Goal: Information Seeking & Learning: Learn about a topic

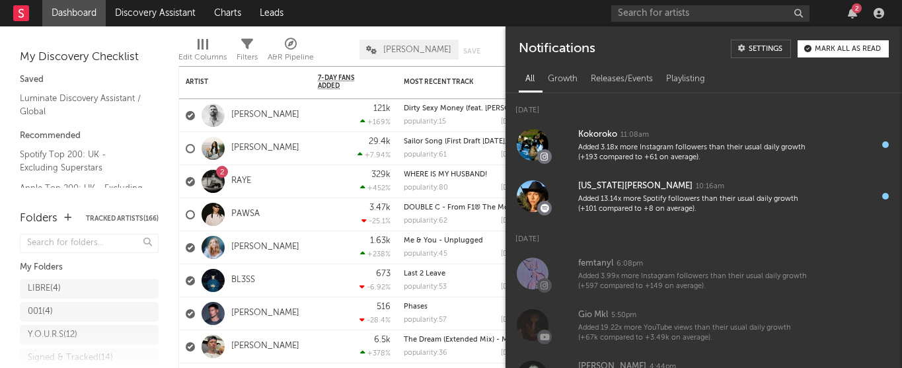
click at [854, 15] on icon "button" at bounding box center [852, 13] width 9 height 11
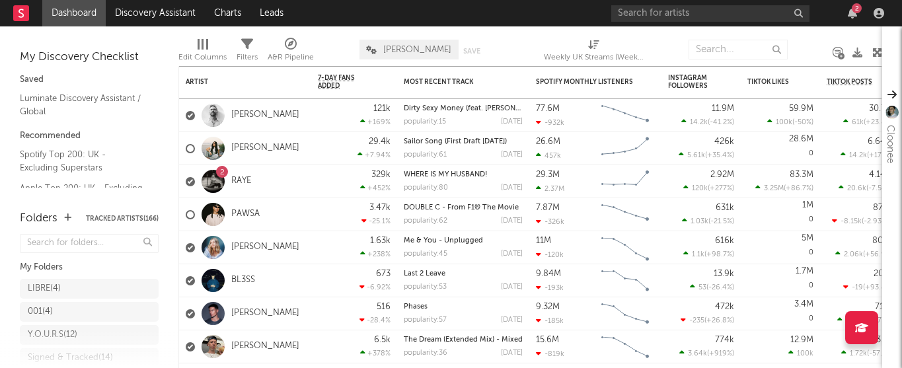
click at [854, 15] on icon "button" at bounding box center [852, 13] width 9 height 11
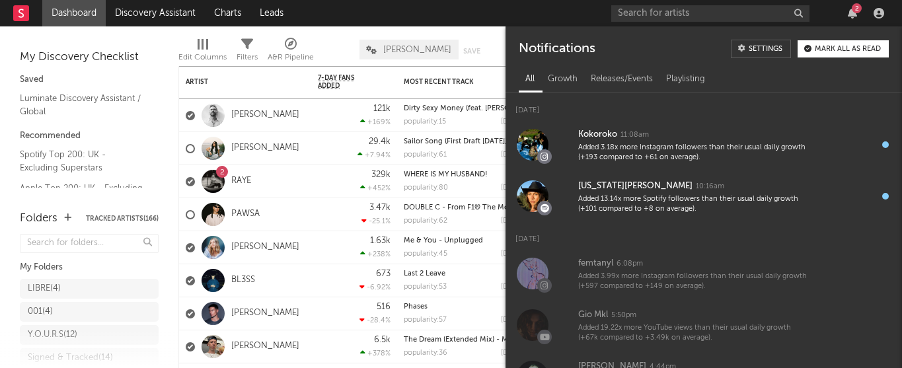
click at [854, 15] on icon "button" at bounding box center [852, 13] width 9 height 11
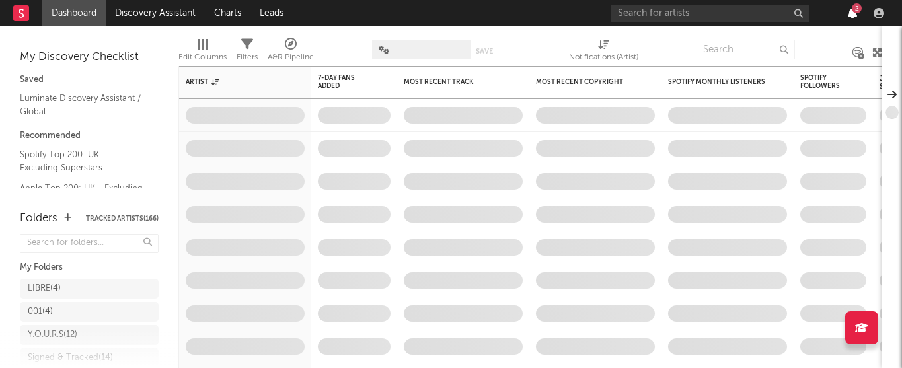
click at [851, 9] on icon "button" at bounding box center [852, 13] width 9 height 11
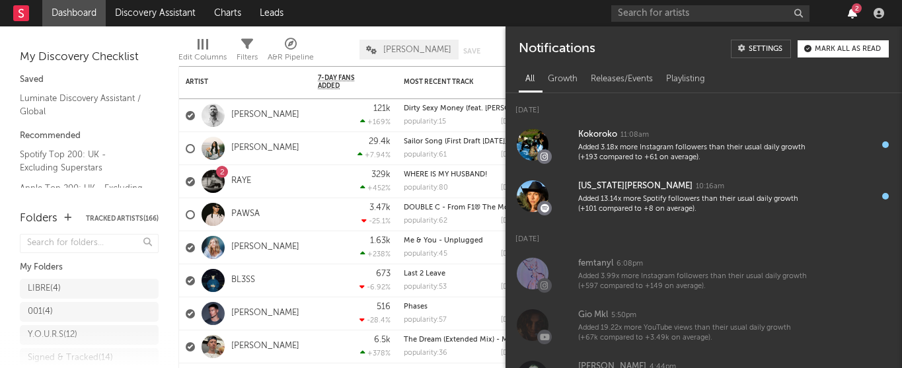
click at [851, 9] on icon "button" at bounding box center [852, 13] width 9 height 11
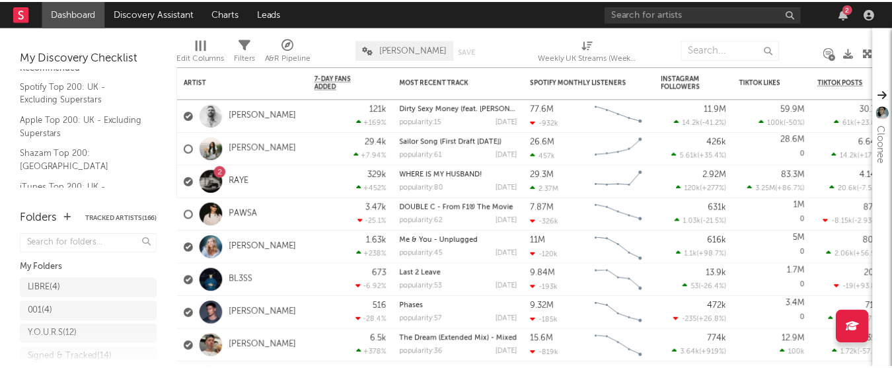
scroll to position [76, 0]
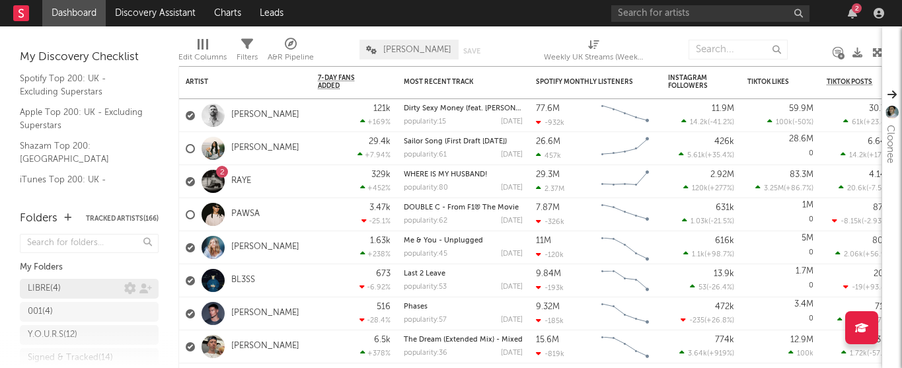
click at [67, 286] on div "LIBRE ( 4 )" at bounding box center [76, 289] width 97 height 16
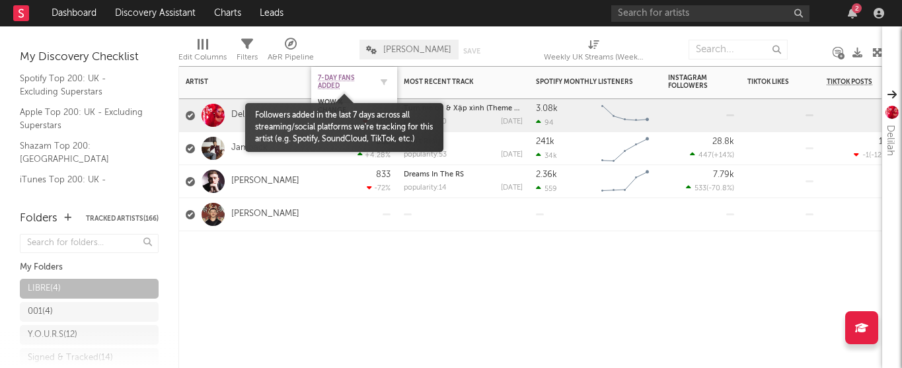
click at [355, 78] on span "7-Day Fans Added" at bounding box center [344, 82] width 53 height 16
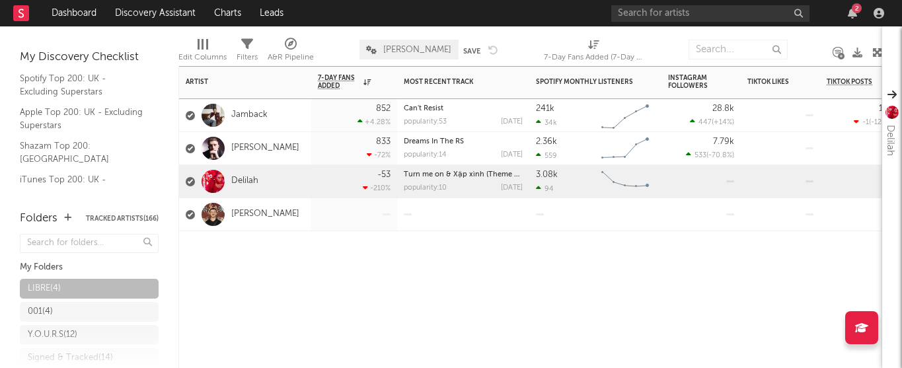
click at [426, 296] on div "Artist Notifications 7-Day Fans Added WoW % Change Most Recent Track Popularity…" at bounding box center [530, 217] width 704 height 302
click at [329, 149] on div "833 -72 %" at bounding box center [354, 148] width 73 height 32
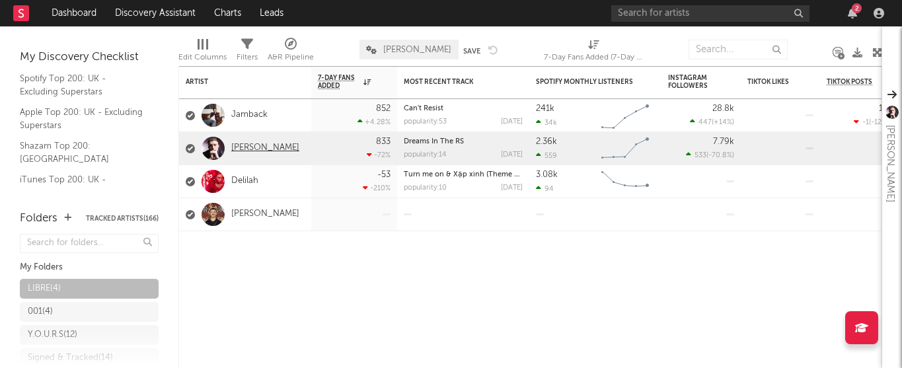
click at [266, 144] on link "Cam Stockman" at bounding box center [265, 148] width 68 height 11
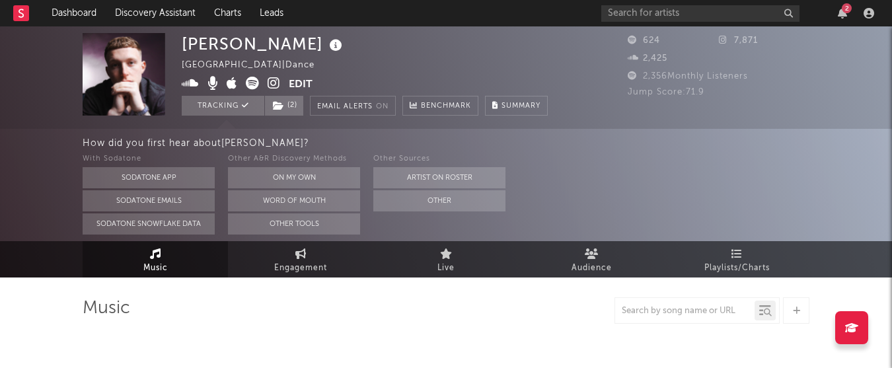
click at [249, 78] on icon at bounding box center [252, 83] width 13 height 13
select select "1w"
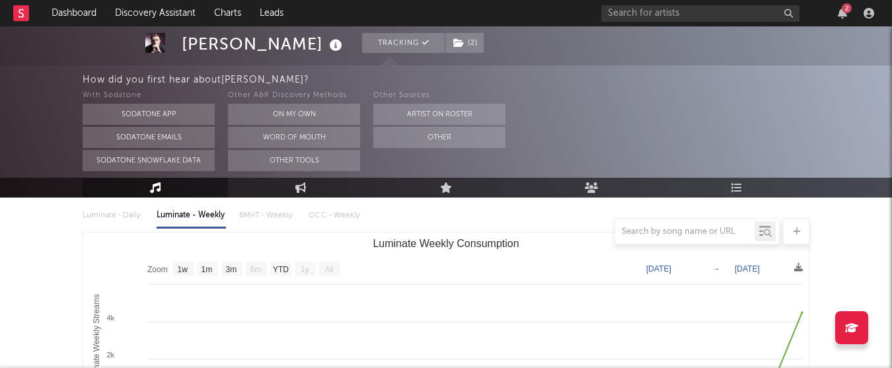
scroll to position [148, 0]
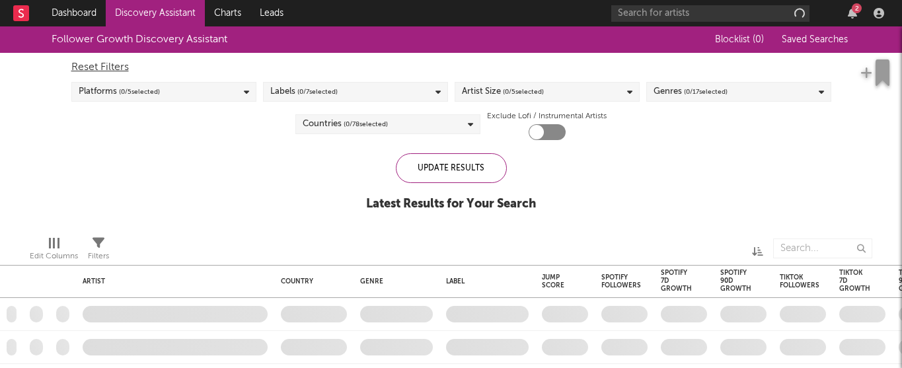
click at [853, 12] on icon "button" at bounding box center [852, 13] width 9 height 11
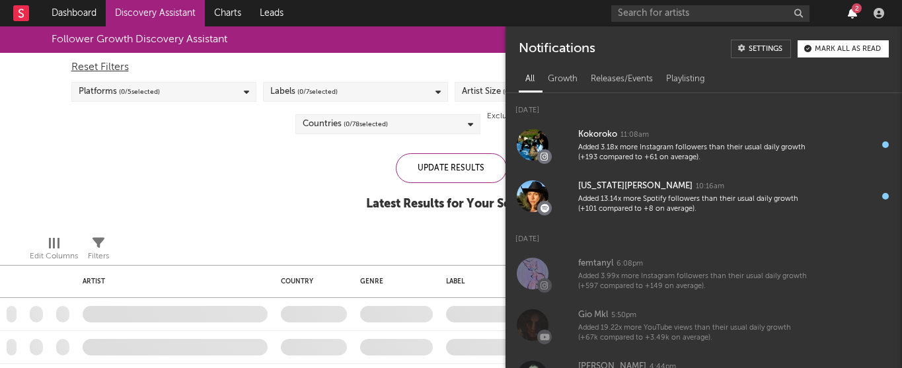
checkbox input "true"
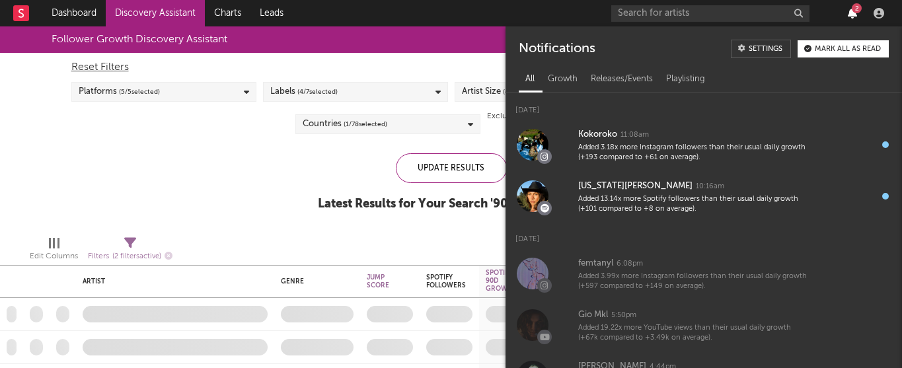
click at [853, 12] on icon "button" at bounding box center [852, 13] width 9 height 11
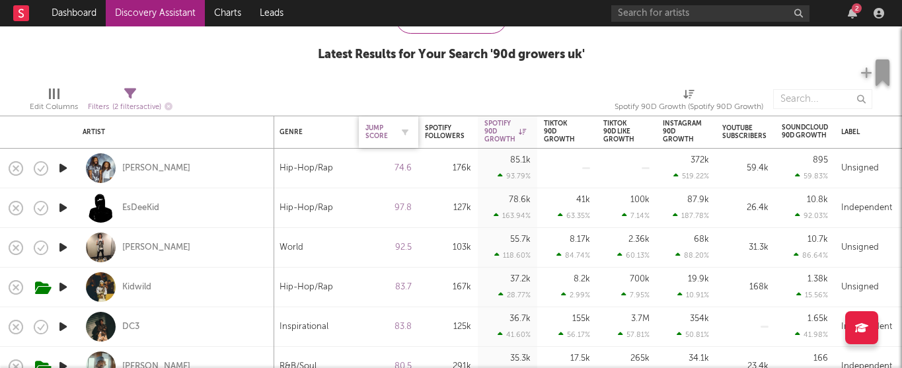
click at [380, 126] on div "Jump Score" at bounding box center [379, 132] width 26 height 16
